Goal: Information Seeking & Learning: Stay updated

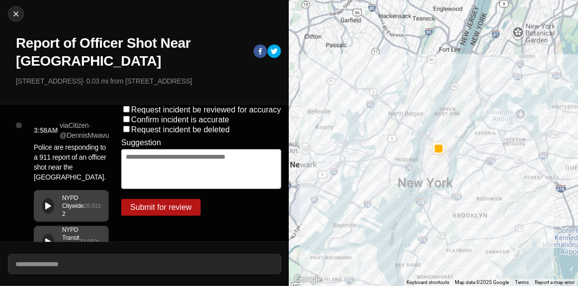
scroll to position [42, 0]
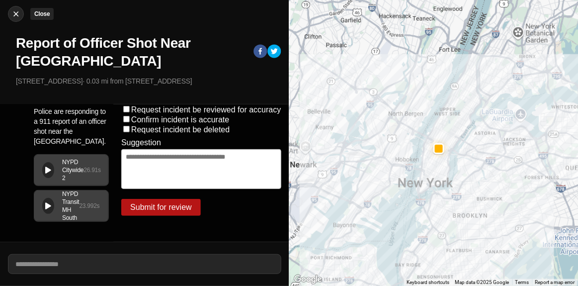
click at [18, 14] on img at bounding box center [16, 14] width 10 height 10
select select "*"
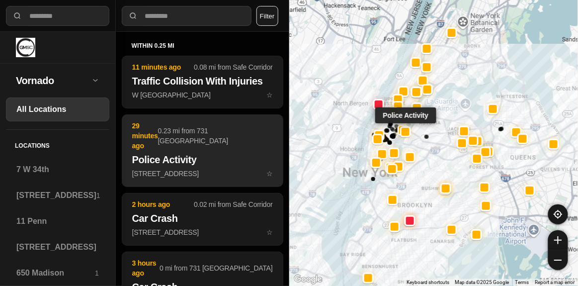
click at [216, 153] on h2 "Police Activity" at bounding box center [202, 160] width 141 height 14
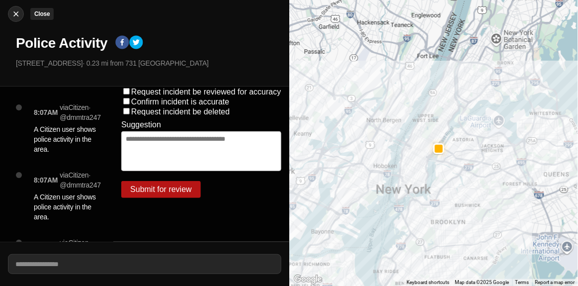
click at [14, 12] on img at bounding box center [16, 14] width 10 height 10
select select "*"
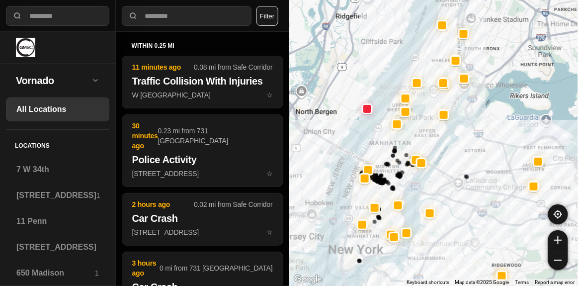
drag, startPoint x: 380, startPoint y: 117, endPoint x: 348, endPoint y: 109, distance: 32.8
click at [348, 109] on div at bounding box center [433, 143] width 289 height 286
